Goal: Transaction & Acquisition: Book appointment/travel/reservation

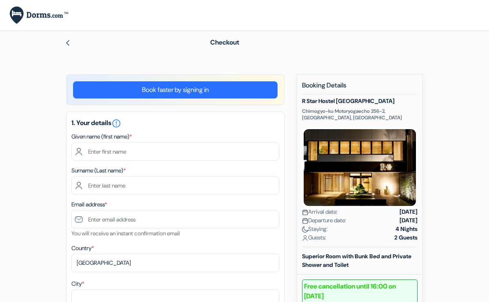
click at [177, 92] on link "Book faster by signing in" at bounding box center [175, 89] width 205 height 17
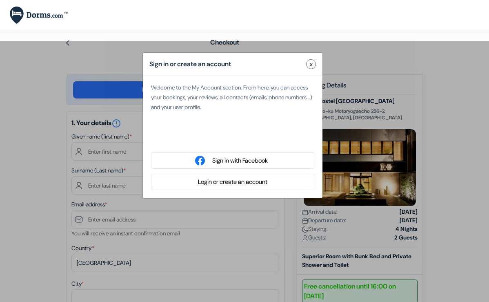
click at [245, 180] on button "Login or create an account" at bounding box center [233, 182] width 74 height 10
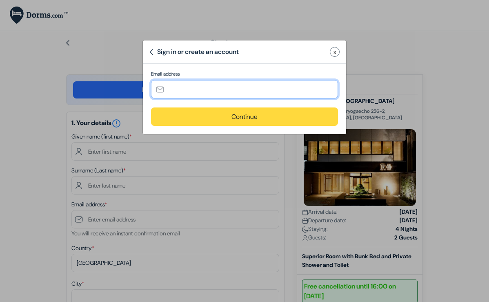
click at [237, 91] on input "text" at bounding box center [244, 89] width 187 height 18
type input "andreags@gmail.com"
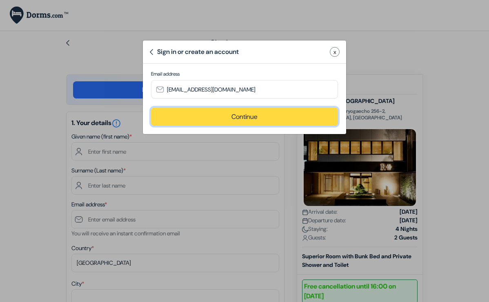
click at [268, 117] on button "Continue" at bounding box center [244, 116] width 187 height 18
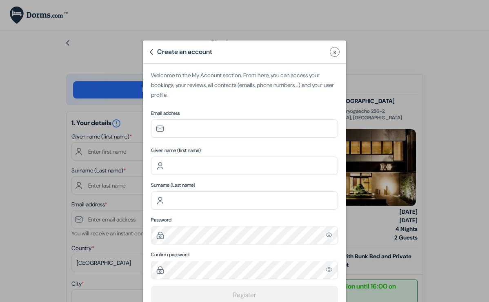
type input "andreags@gmail.com"
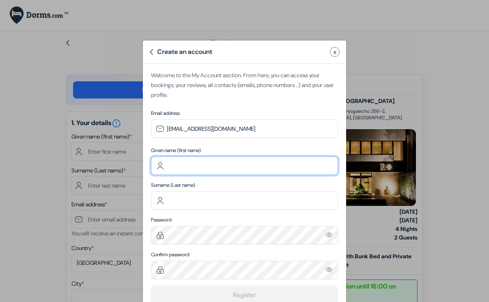
click at [207, 163] on input "text" at bounding box center [244, 165] width 187 height 18
type input "Andrea"
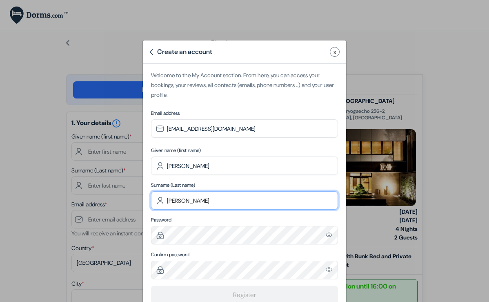
type input "Guzman"
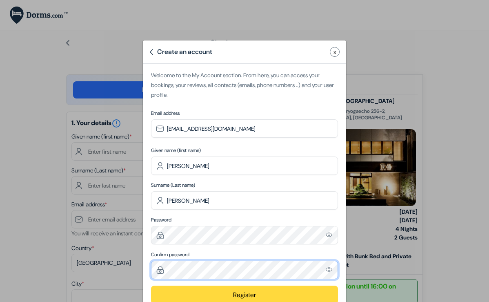
scroll to position [22, 0]
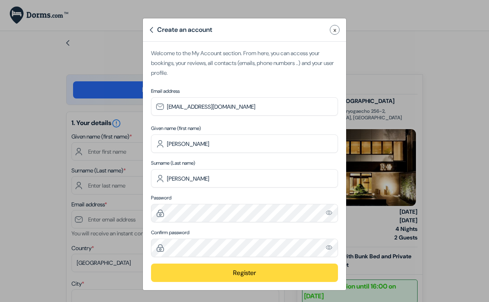
click at [245, 277] on button "Register" at bounding box center [244, 272] width 187 height 18
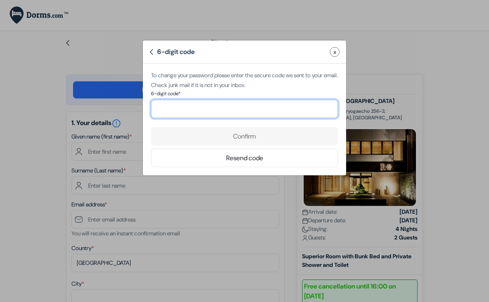
click at [241, 111] on input "number" at bounding box center [244, 109] width 187 height 18
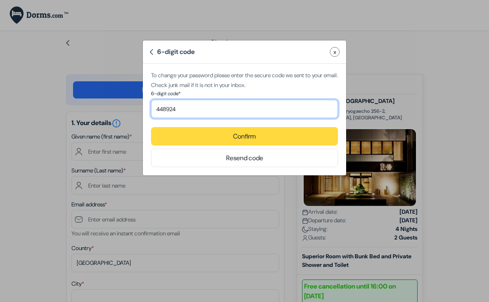
type input "448924"
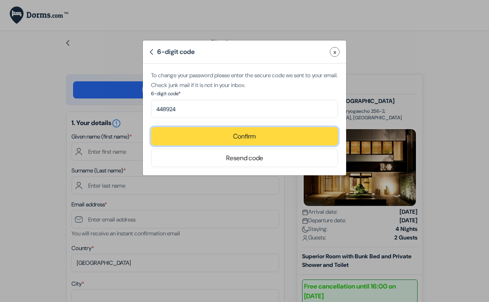
click at [307, 135] on button "Confirm" at bounding box center [244, 136] width 187 height 18
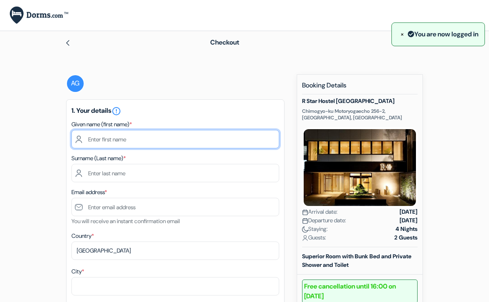
click at [236, 138] on input "text" at bounding box center [175, 139] width 208 height 18
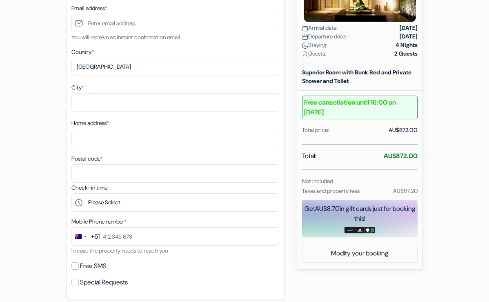
scroll to position [0, 0]
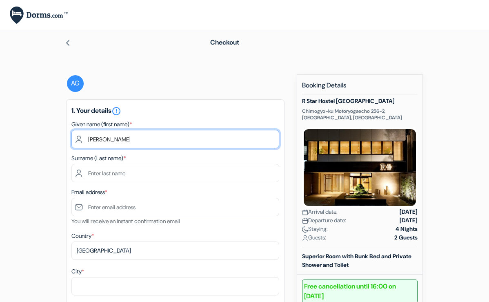
type input "Andrea"
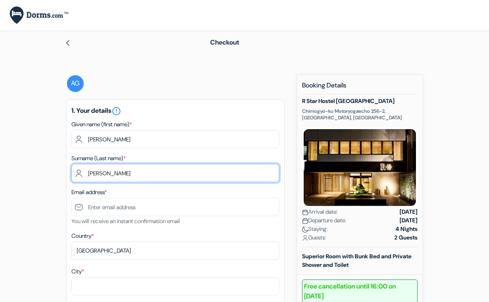
type input "Guzman"
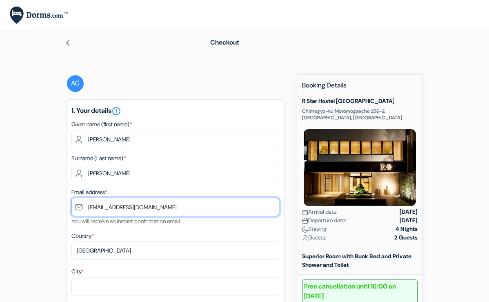
type input "andreags@gmail.com"
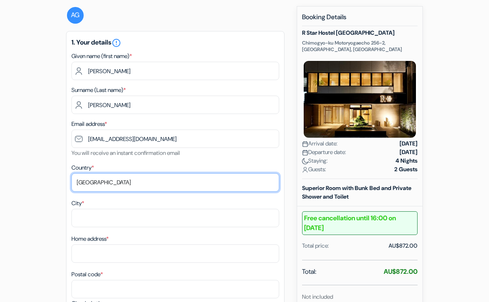
scroll to position [126, 0]
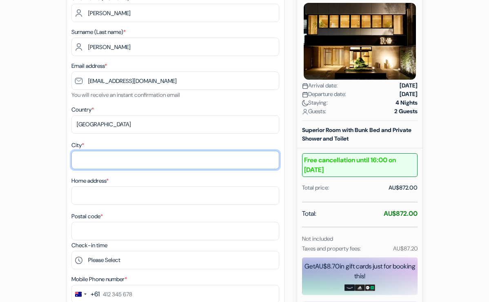
click at [140, 158] on input "City *" at bounding box center [175, 160] width 208 height 18
type input "Gold Coast"
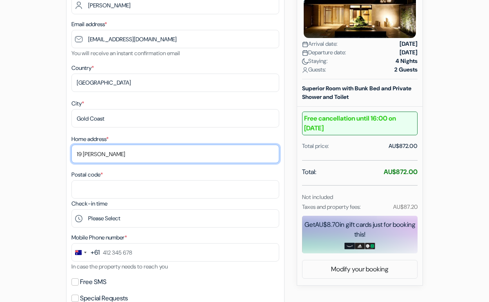
scroll to position [187, 0]
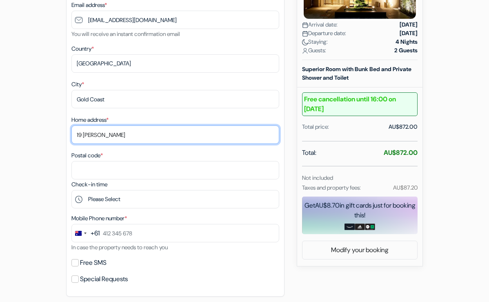
type input "19 Kula Cl"
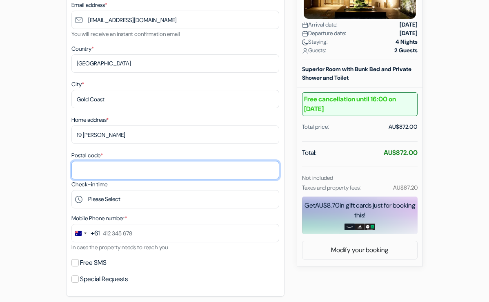
click at [126, 170] on input "Postal code *" at bounding box center [175, 170] width 208 height 18
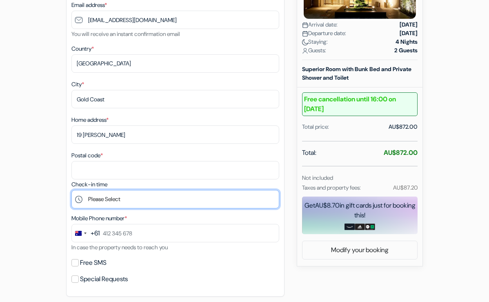
click at [158, 204] on select "Please Select 15:00 16:00 17:00 18:00 19:00 20:00 21:00 22:00 23:00" at bounding box center [175, 199] width 208 height 18
select select "15"
click option "15:00" at bounding box center [0, 0] width 0 height 0
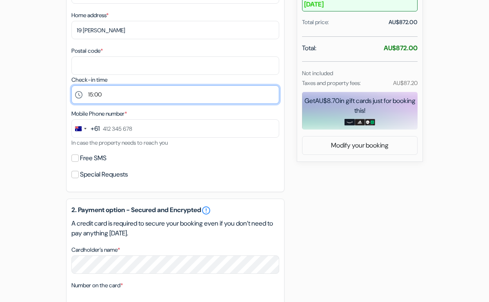
scroll to position [292, 0]
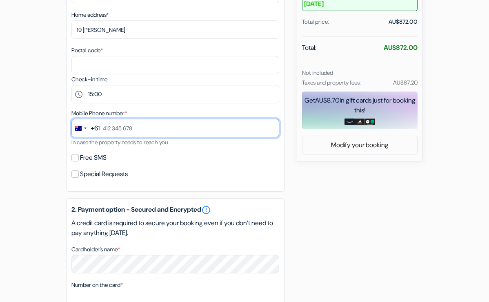
click at [109, 131] on input "text" at bounding box center [175, 128] width 208 height 18
type input "452 151 287"
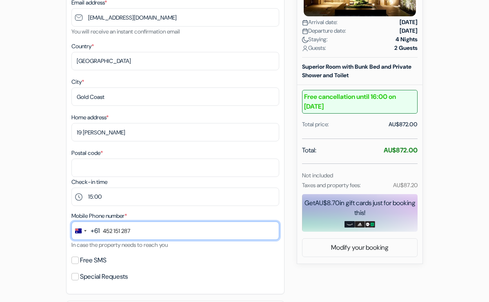
scroll to position [181, 0]
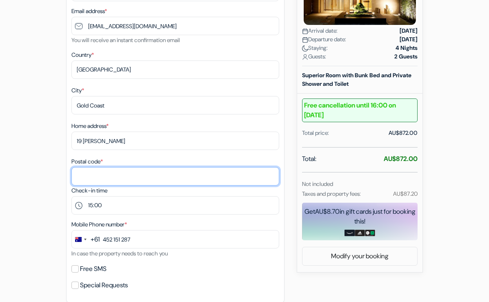
click at [111, 177] on input "Postal code *" at bounding box center [175, 176] width 208 height 18
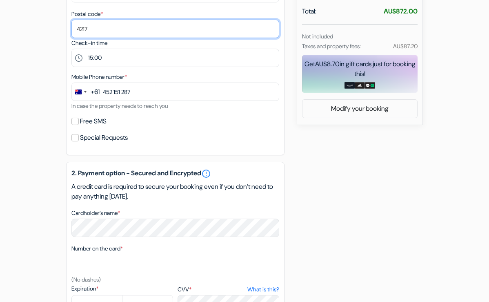
scroll to position [330, 0]
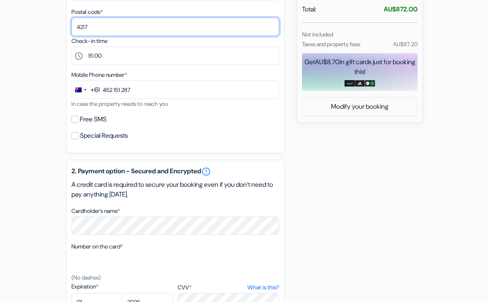
type input "4217"
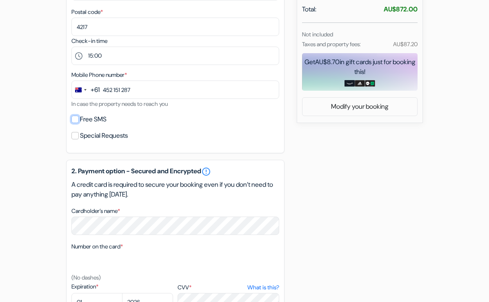
click at [77, 120] on input "Free SMS" at bounding box center [74, 119] width 7 height 7
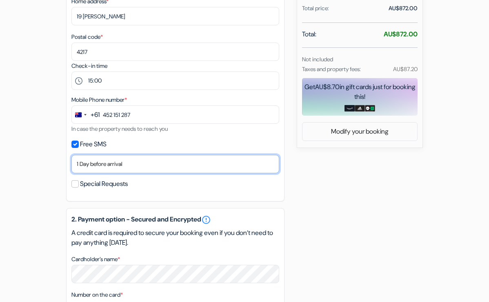
scroll to position [303, 0]
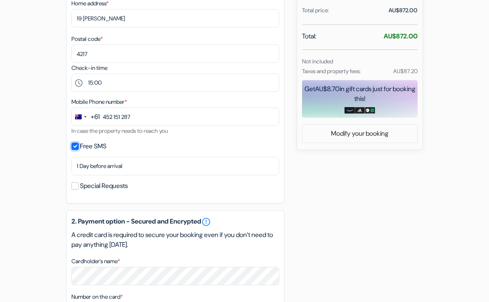
click at [73, 147] on input "Free SMS" at bounding box center [74, 146] width 7 height 7
checkbox input "false"
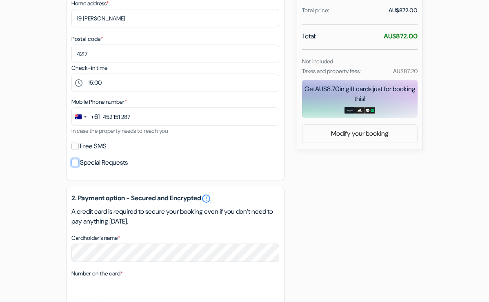
click at [76, 165] on input "Special Requests" at bounding box center [74, 162] width 7 height 7
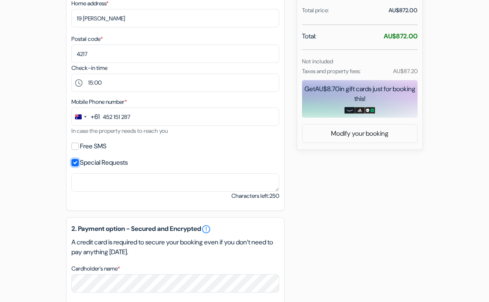
click at [76, 165] on input "Special Requests" at bounding box center [74, 162] width 7 height 7
checkbox input "false"
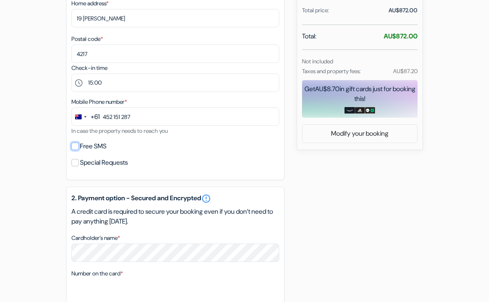
click at [75, 148] on input "Free SMS" at bounding box center [74, 146] width 7 height 7
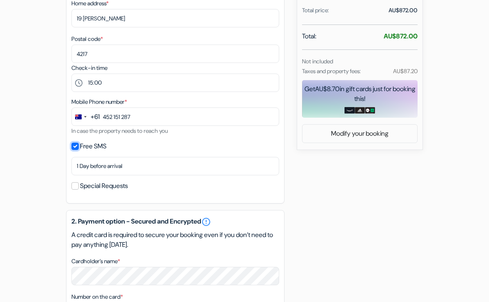
click at [76, 146] on input "Free SMS" at bounding box center [74, 146] width 7 height 7
checkbox input "false"
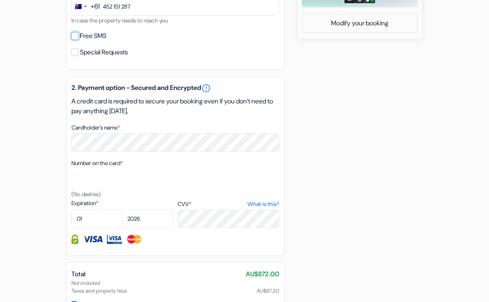
scroll to position [414, 0]
click at [71, 209] on select "01 02 03 04 05 06 07 08 09 10 11 12" at bounding box center [96, 218] width 51 height 18
select select "02"
click option "02" at bounding box center [0, 0] width 0 height 0
click at [144, 220] on select "2025 2026 2027 2028 2029 2030 2031 2032 2033 2034 2035 2036 2037 2038 2039 2040…" at bounding box center [147, 218] width 51 height 18
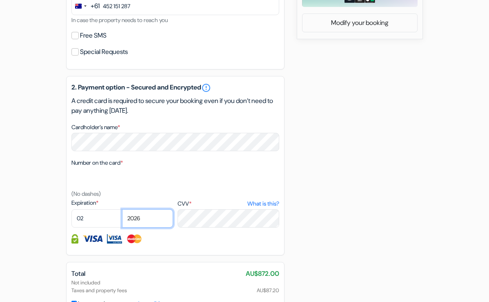
select select "2029"
click option "2029" at bounding box center [0, 0] width 0 height 0
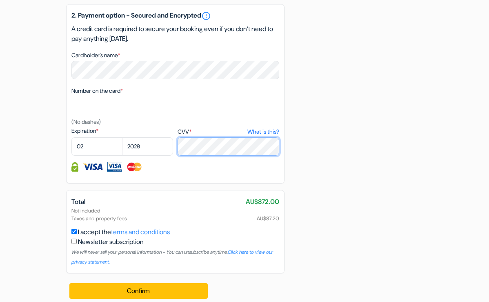
scroll to position [494, 0]
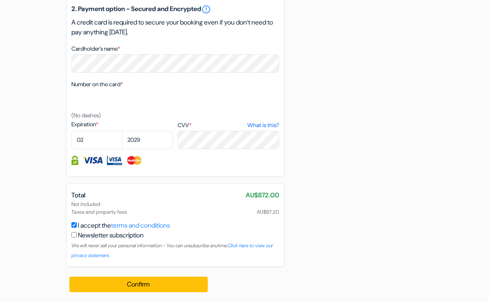
click at [268, 212] on span "AU$87.20" at bounding box center [268, 212] width 22 height 8
click at [105, 212] on div "Not included Taxes and property fees AU$87.20" at bounding box center [175, 208] width 208 height 16
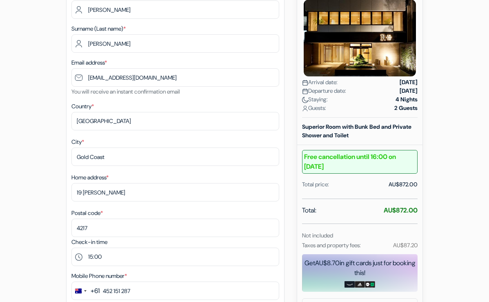
scroll to position [0, 0]
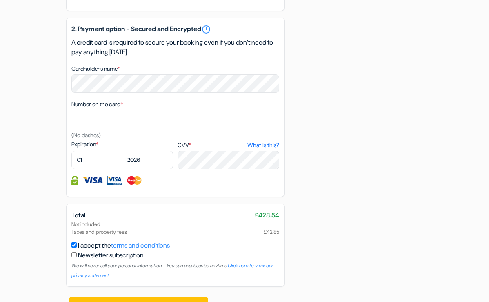
scroll to position [506, 0]
